Goal: Find specific page/section: Find specific page/section

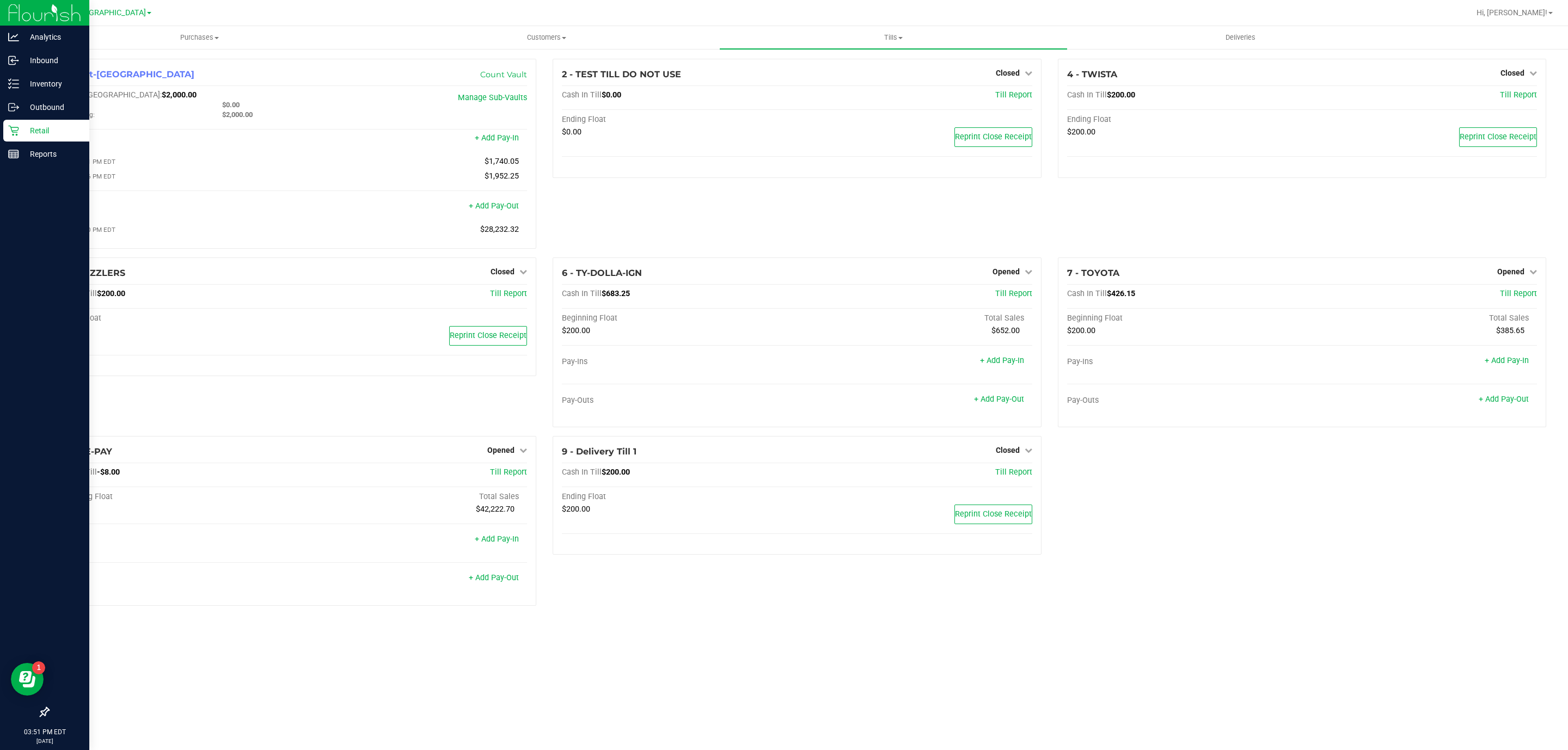
click at [36, 125] on p "Retail" at bounding box center [52, 131] width 65 height 13
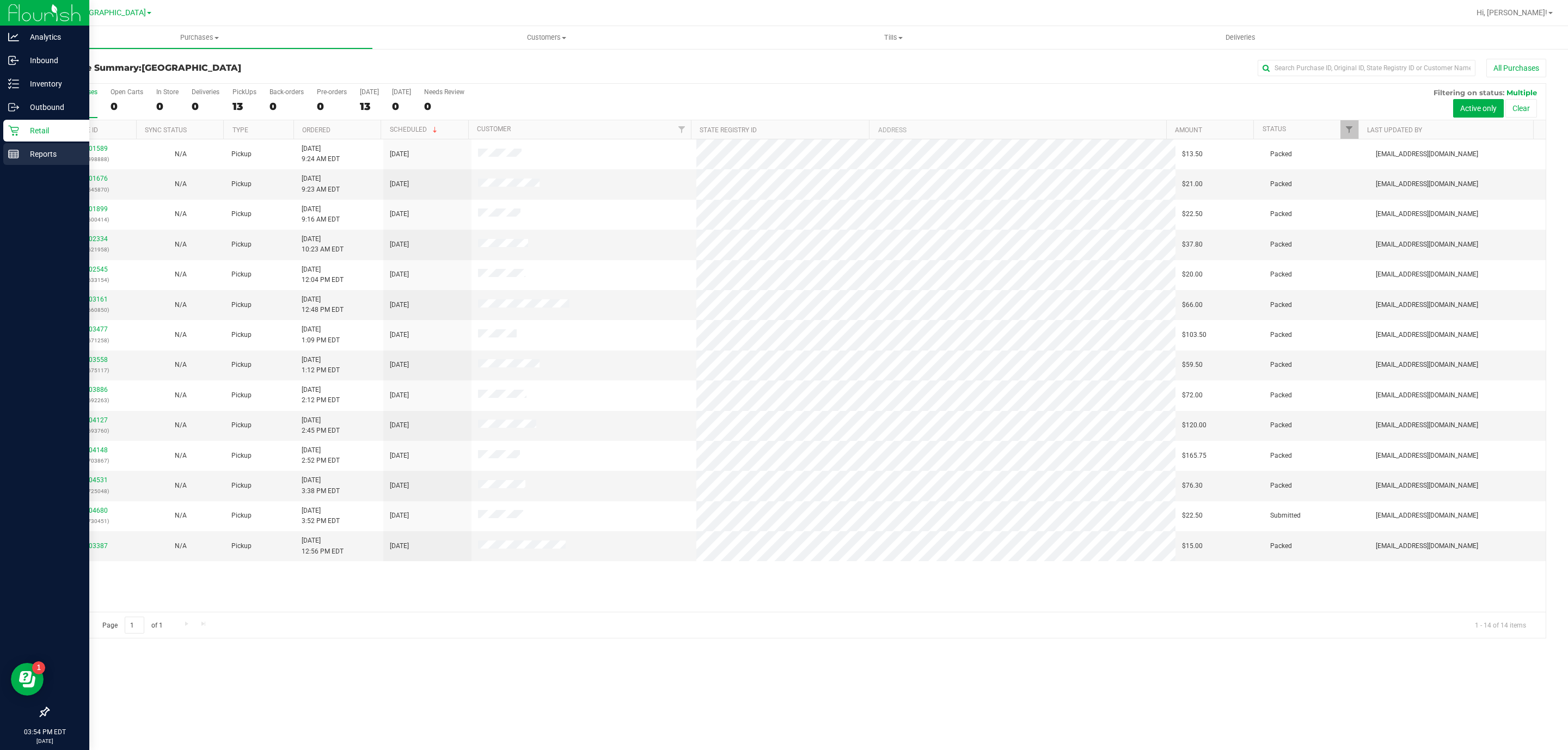
click at [50, 148] on p "Reports" at bounding box center [52, 154] width 65 height 13
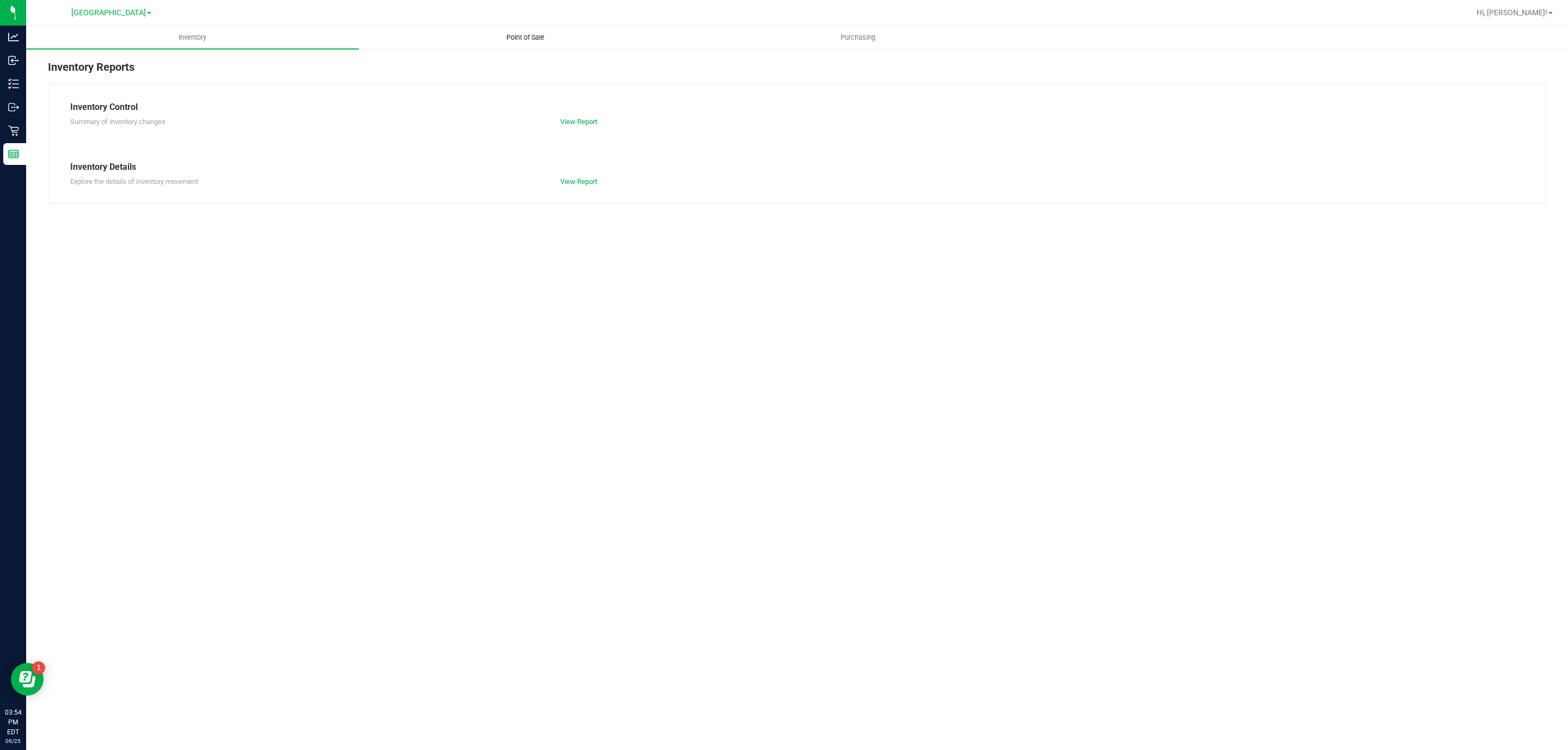
click at [511, 39] on span "Point of Sale" at bounding box center [525, 37] width 67 height 10
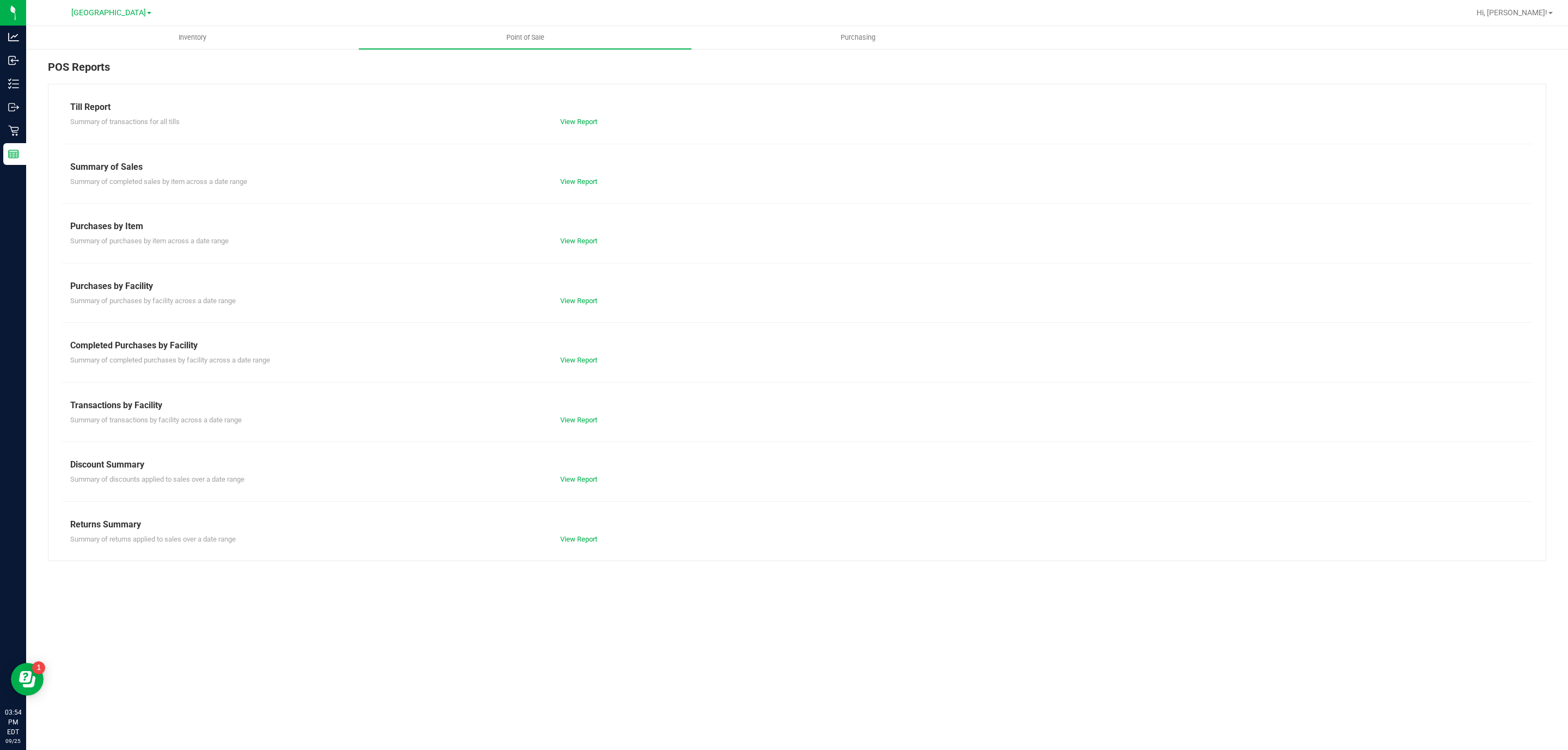
click at [582, 415] on div "Summary of transactions by facility across a date range View Report" at bounding box center [797, 419] width 1470 height 13
click at [583, 420] on link "View Report" at bounding box center [579, 420] width 37 height 9
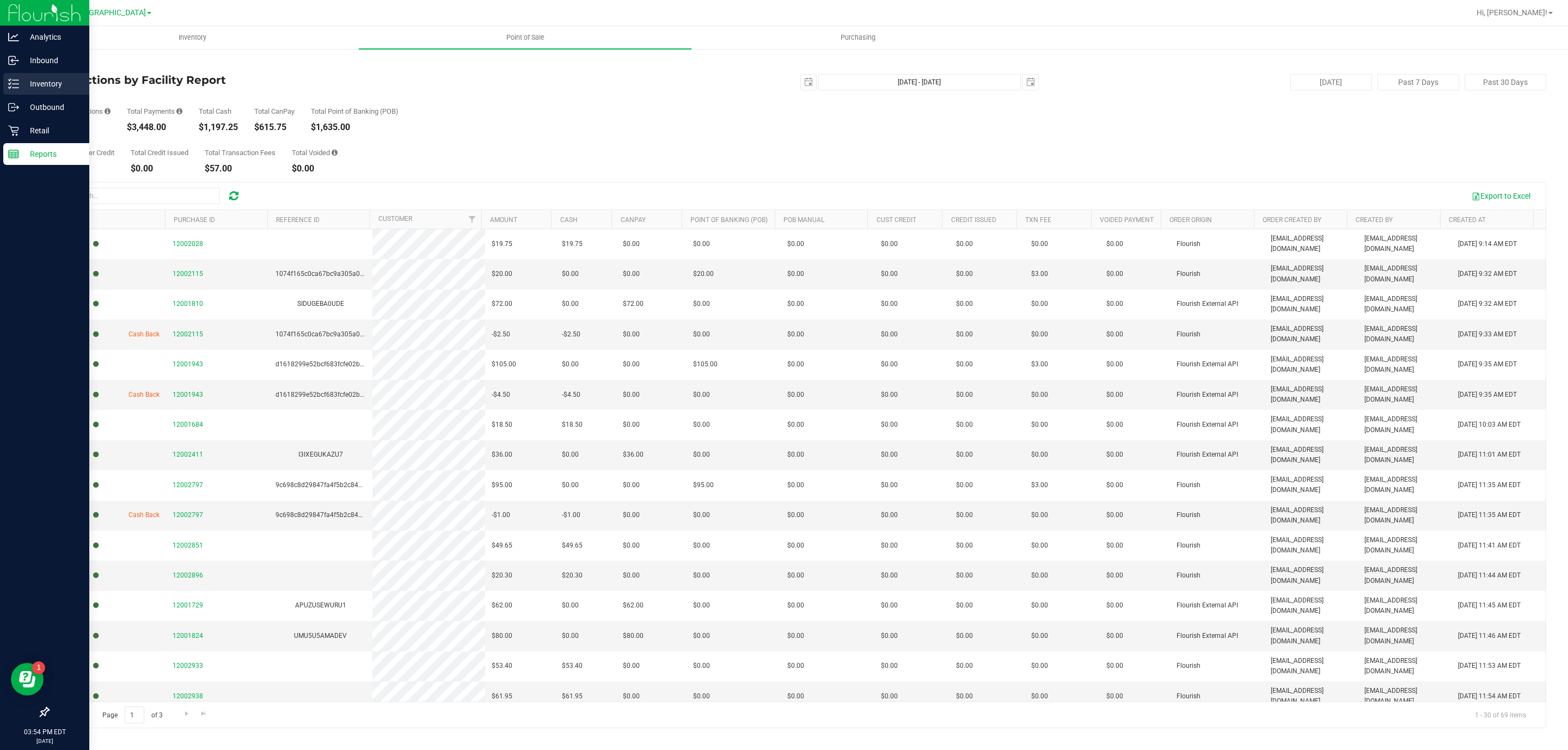
click at [47, 82] on p "Inventory" at bounding box center [52, 84] width 65 height 13
